Goal: Book appointment/travel/reservation

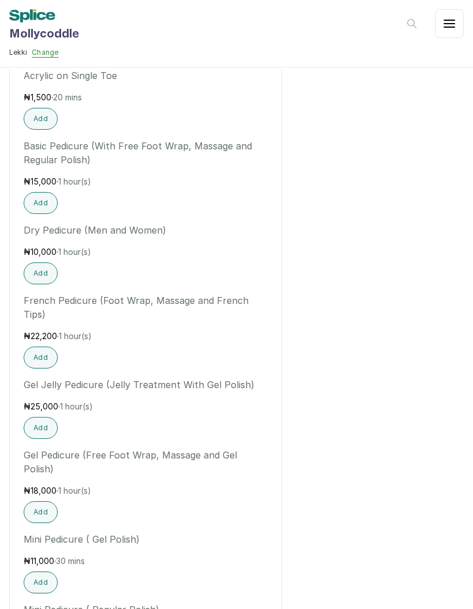
scroll to position [1334, 0]
click at [46, 422] on button "Add" at bounding box center [41, 427] width 34 height 22
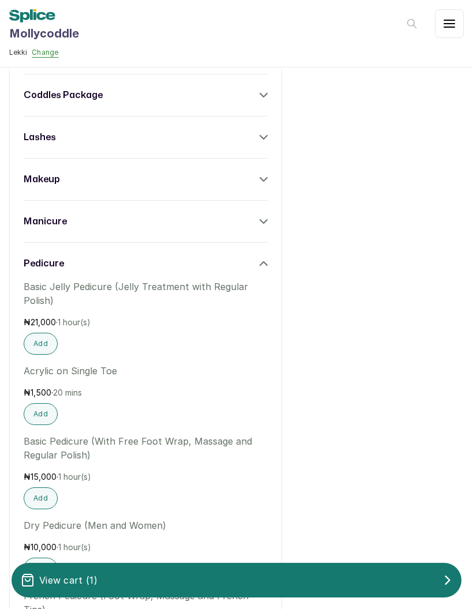
scroll to position [1031, 0]
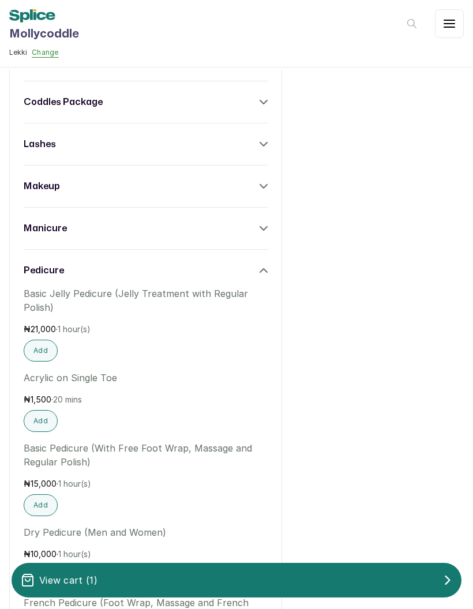
click at [77, 103] on h3 "coddles package" at bounding box center [63, 102] width 79 height 14
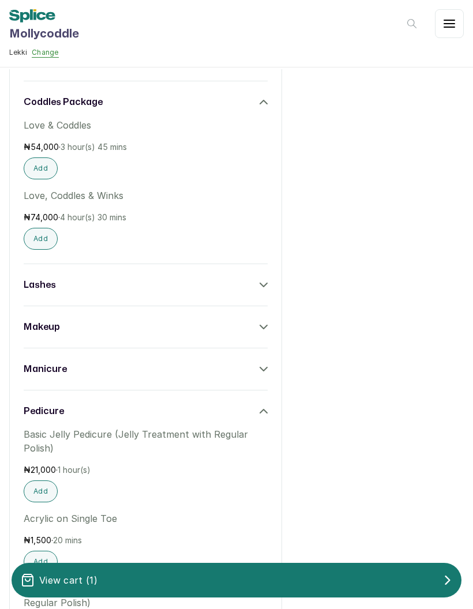
click at [78, 103] on h3 "coddles package" at bounding box center [63, 102] width 79 height 14
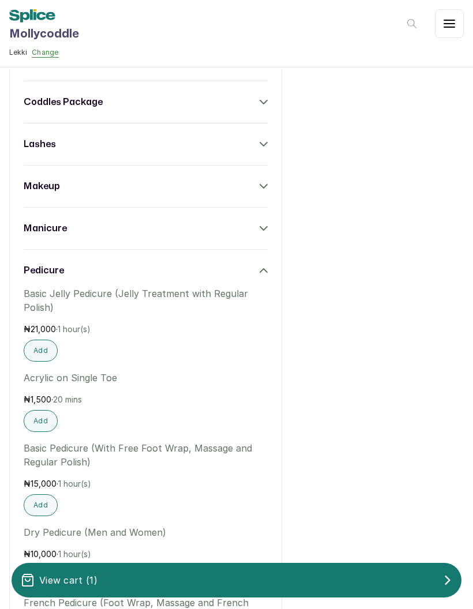
click at [75, 144] on div "lashes" at bounding box center [146, 144] width 244 height 14
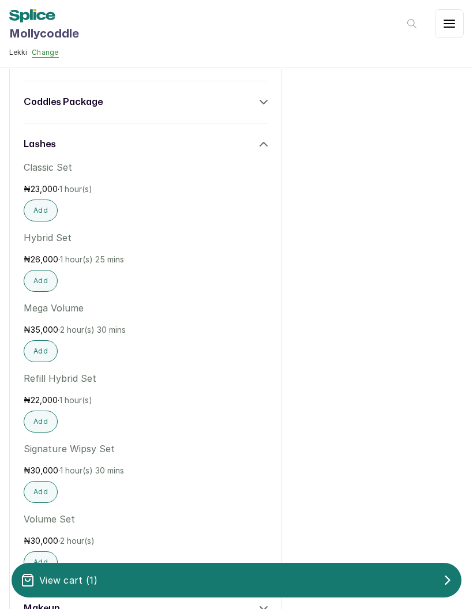
click at [76, 138] on div "lashes" at bounding box center [146, 144] width 244 height 14
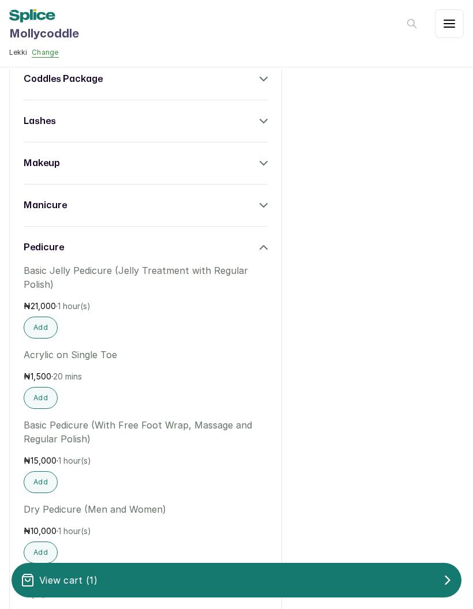
scroll to position [1062, 0]
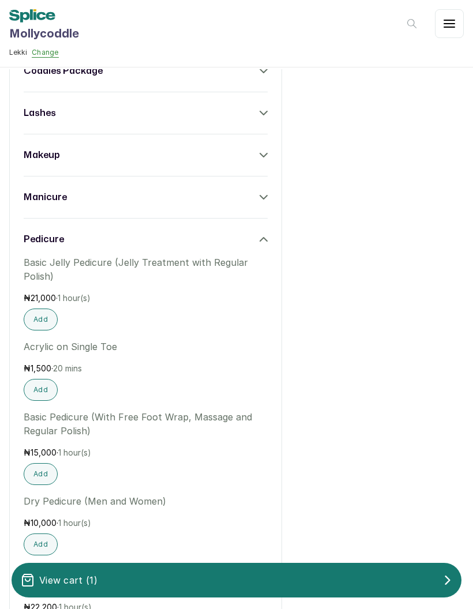
click at [93, 195] on div "manicure" at bounding box center [146, 197] width 244 height 14
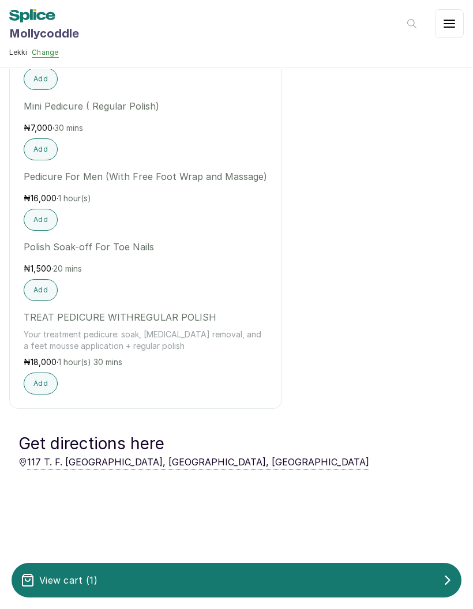
scroll to position [3350, 0]
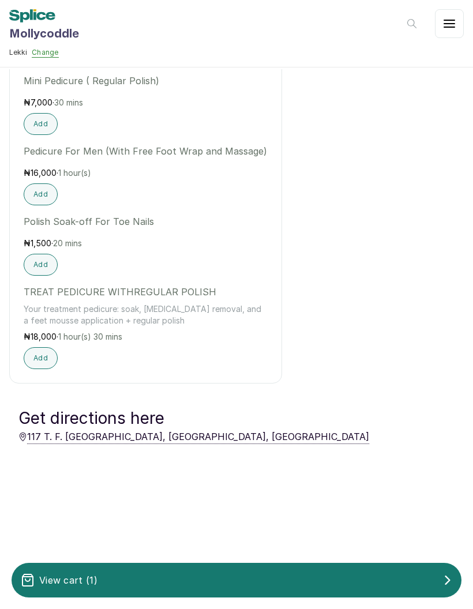
click at [349, 573] on div "View cart ( 1 )" at bounding box center [237, 580] width 450 height 23
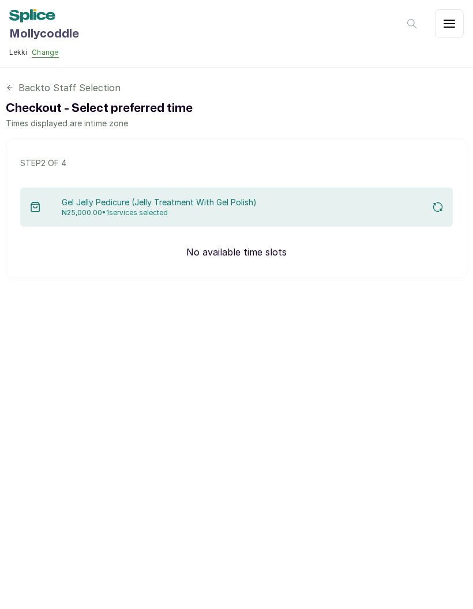
scroll to position [0, 0]
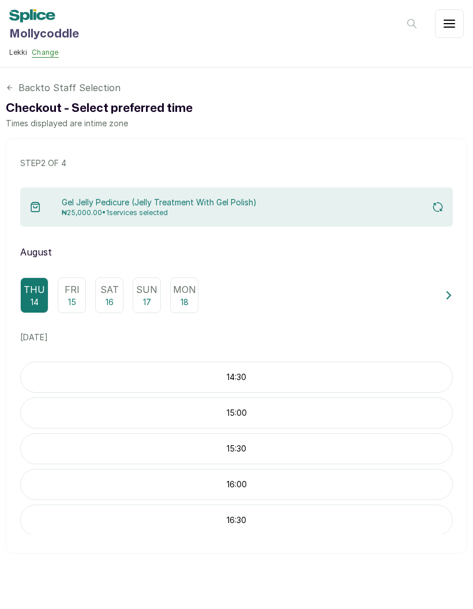
click at [402, 463] on div "15:30" at bounding box center [236, 448] width 432 height 31
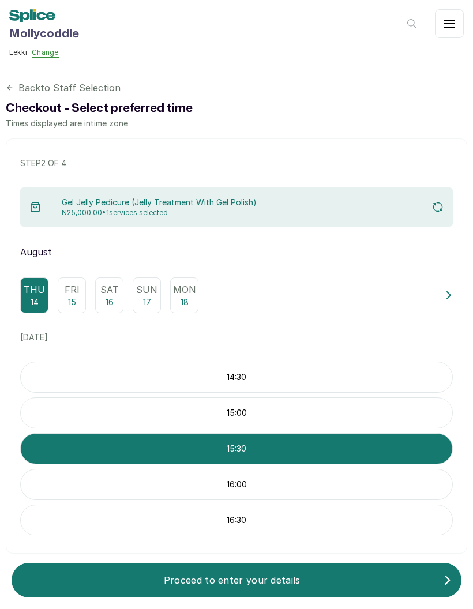
click at [395, 484] on p "16:00" at bounding box center [236, 485] width 431 height 12
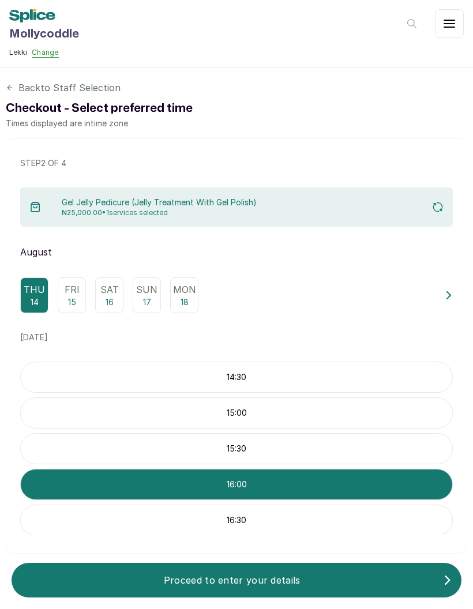
click at [217, 575] on p "Proceed to enter your details" at bounding box center [232, 580] width 422 height 14
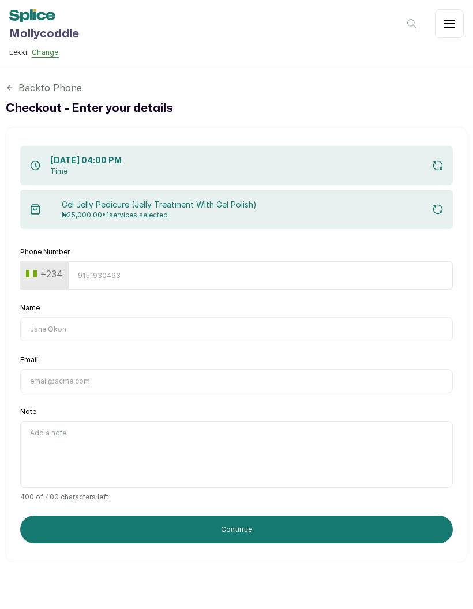
click at [325, 273] on input "Phone Number" at bounding box center [260, 275] width 385 height 28
type input "07040147020"
type input "[PERSON_NAME]"
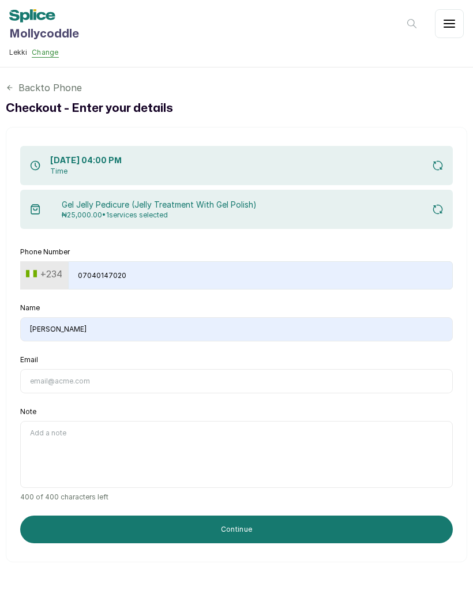
type input "7040147020"
click at [255, 373] on input "Email" at bounding box center [236, 381] width 432 height 24
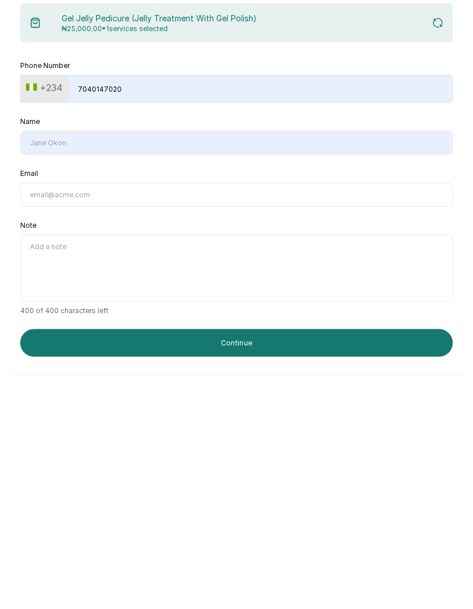
type input "[PERSON_NAME][EMAIL_ADDRESS][DOMAIN_NAME]"
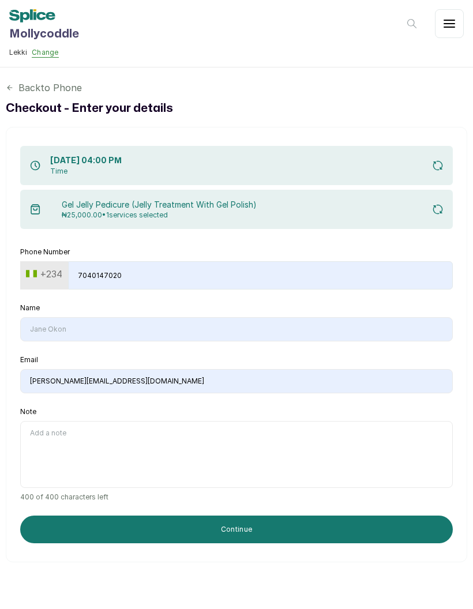
click at [211, 516] on button "Continue" at bounding box center [236, 530] width 432 height 28
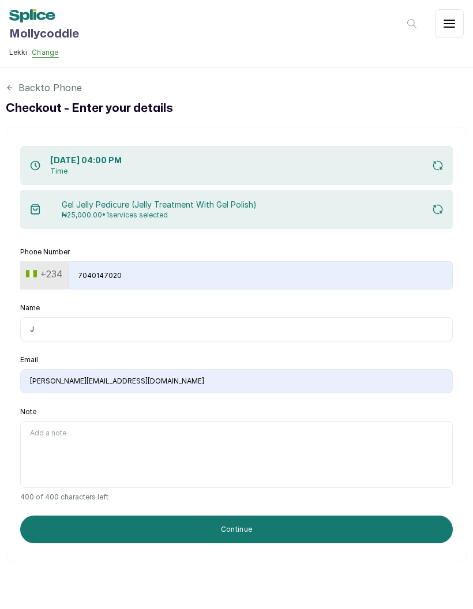
type input "Jo"
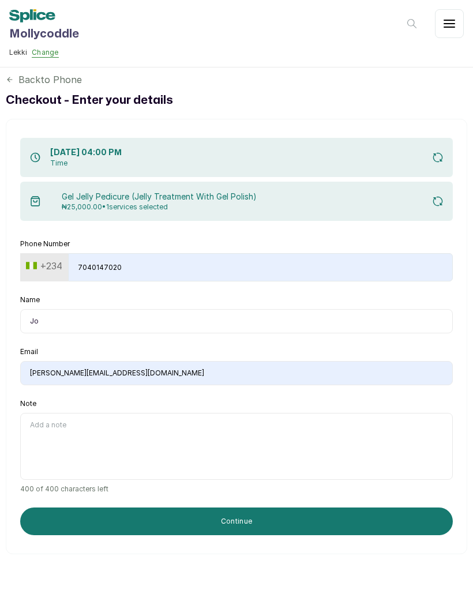
scroll to position [5, 0]
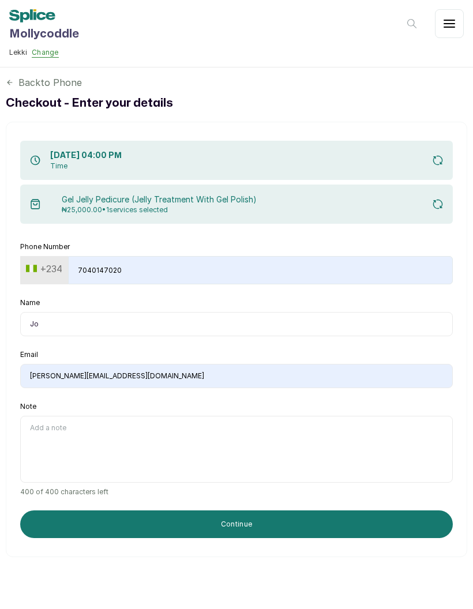
click at [370, 510] on button "Continue" at bounding box center [236, 524] width 432 height 28
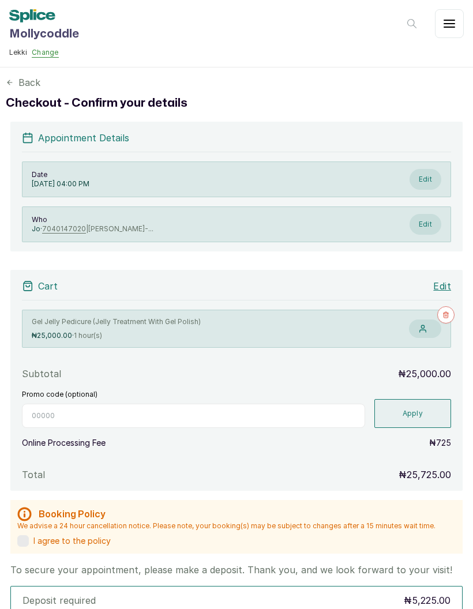
click at [25, 535] on label at bounding box center [23, 541] width 12 height 12
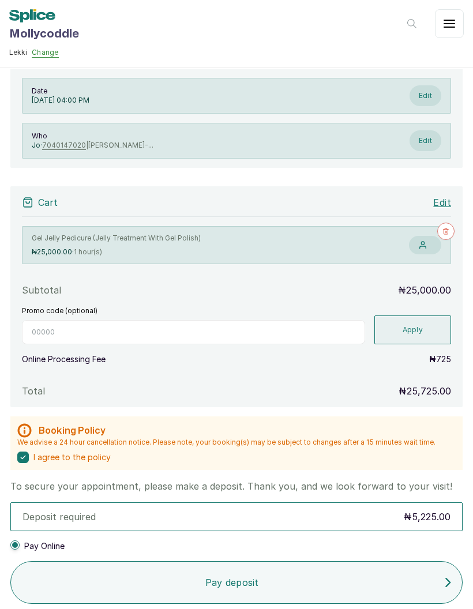
scroll to position [185, 0]
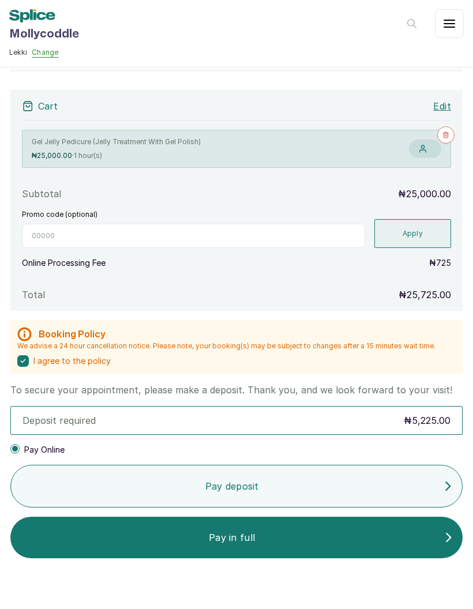
click at [334, 479] on p "Pay deposit" at bounding box center [231, 486] width 423 height 14
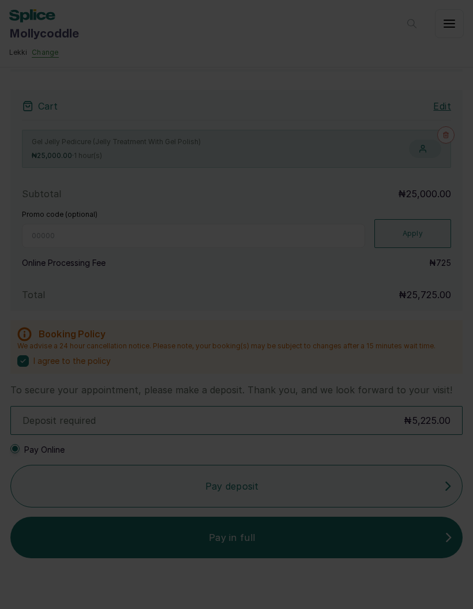
scroll to position [0, 0]
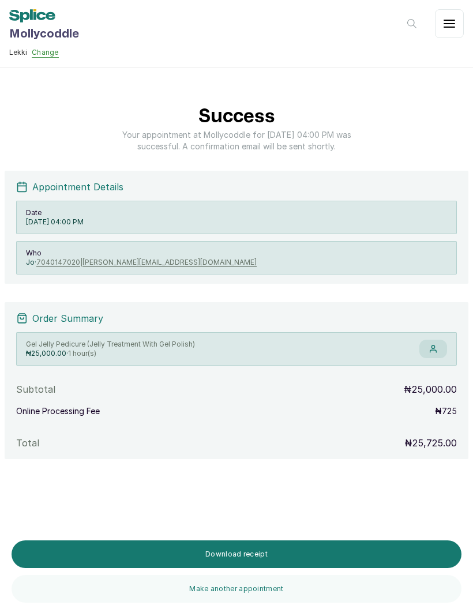
click at [163, 601] on button "Make another appointment" at bounding box center [237, 589] width 450 height 28
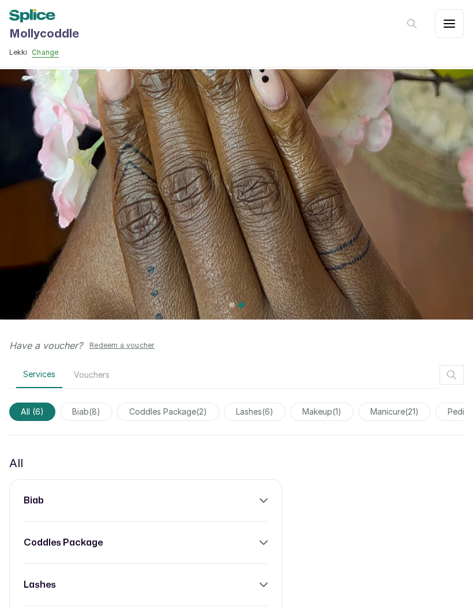
scroll to position [762, 0]
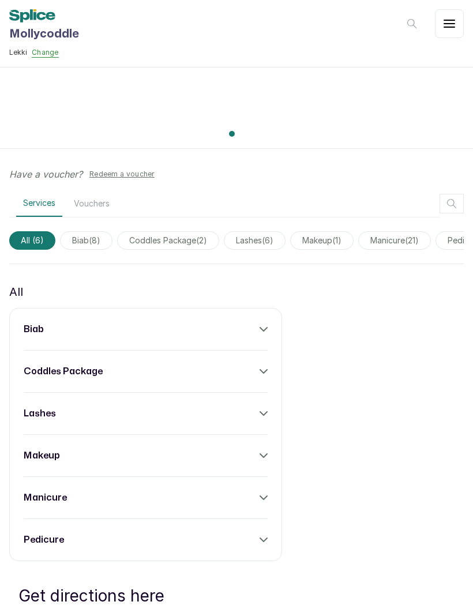
click at [99, 180] on button "Redeem a voucher" at bounding box center [122, 174] width 74 height 14
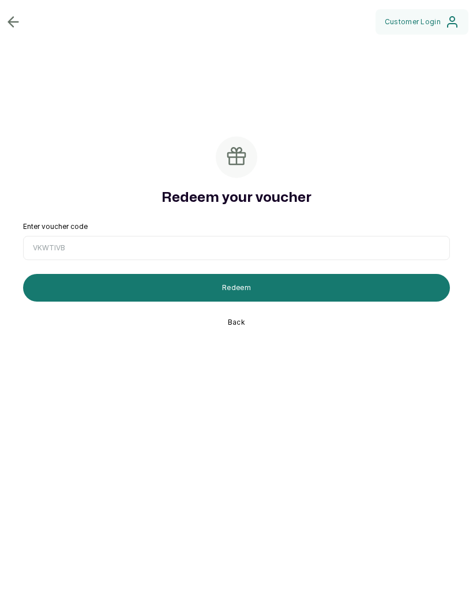
click at [22, 74] on div "Customer Login Redeem your voucher Enter voucher code Redeem Back" at bounding box center [236, 304] width 473 height 609
click at [15, 75] on div "Customer Login Redeem your voucher Enter voucher code Redeem Back" at bounding box center [236, 304] width 473 height 609
click at [14, 75] on div "Customer Login Redeem your voucher Enter voucher code Redeem Back" at bounding box center [236, 304] width 473 height 609
click at [5, 70] on div "Customer Login Redeem your voucher Enter voucher code Redeem Back" at bounding box center [236, 304] width 473 height 609
click at [23, 73] on div "Customer Login Redeem your voucher Enter voucher code Redeem Back" at bounding box center [236, 304] width 473 height 609
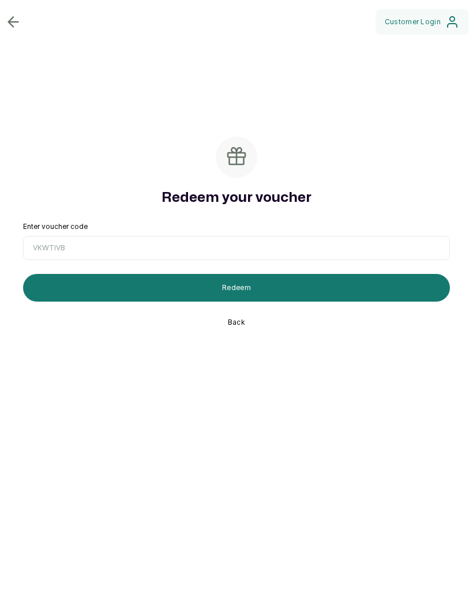
click at [22, 72] on div "Customer Login Redeem your voucher Enter voucher code Redeem Back" at bounding box center [236, 304] width 473 height 609
click at [15, 66] on div "Customer Login Redeem your voucher Enter voucher code Redeem Back" at bounding box center [236, 304] width 473 height 609
click at [14, 66] on div "Customer Login Redeem your voucher Enter voucher code Redeem Back" at bounding box center [236, 304] width 473 height 609
click at [11, 77] on div "Customer Login Redeem your voucher Enter voucher code Redeem Back" at bounding box center [236, 304] width 473 height 609
click at [16, 92] on div "Customer Login Redeem your voucher Enter voucher code Redeem Back" at bounding box center [236, 304] width 473 height 609
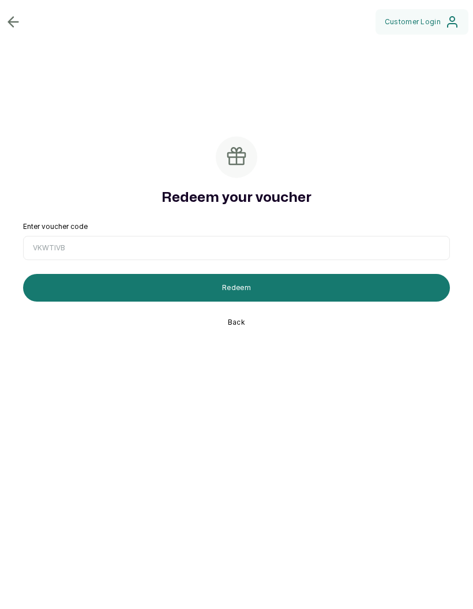
click at [243, 375] on div "Customer Login Redeem your voucher Enter voucher code Redeem Back" at bounding box center [236, 304] width 473 height 609
click at [227, 381] on div "Customer Login Redeem your voucher Enter voucher code Redeem Back" at bounding box center [236, 304] width 473 height 609
click at [225, 368] on div "Customer Login Redeem your voucher Enter voucher code Redeem Back" at bounding box center [236, 304] width 473 height 609
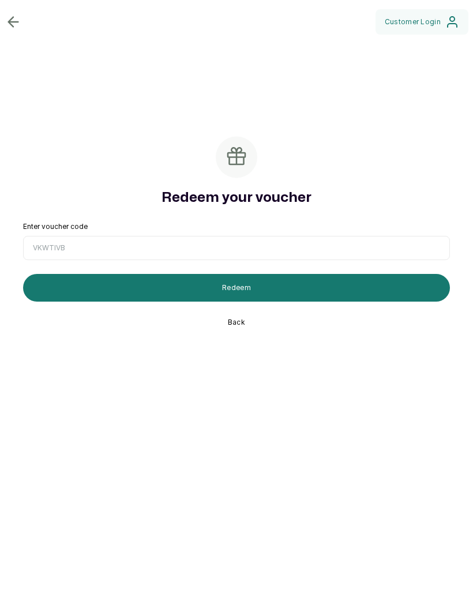
click at [17, 69] on div "Customer Login Redeem your voucher Enter voucher code Redeem Back" at bounding box center [236, 304] width 473 height 609
